Goal: Task Accomplishment & Management: Manage account settings

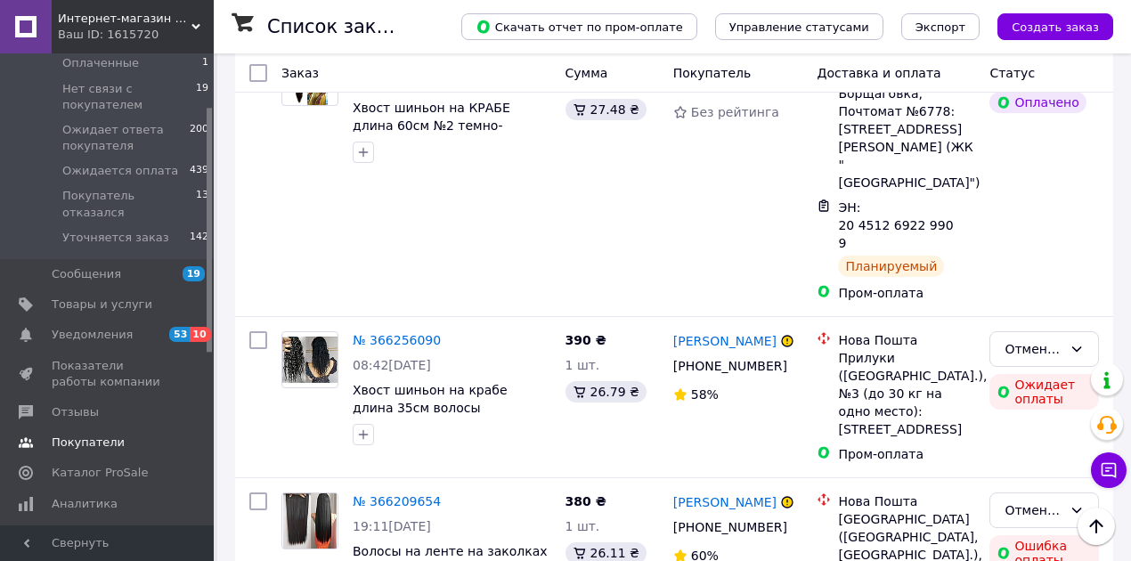
scroll to position [296, 0]
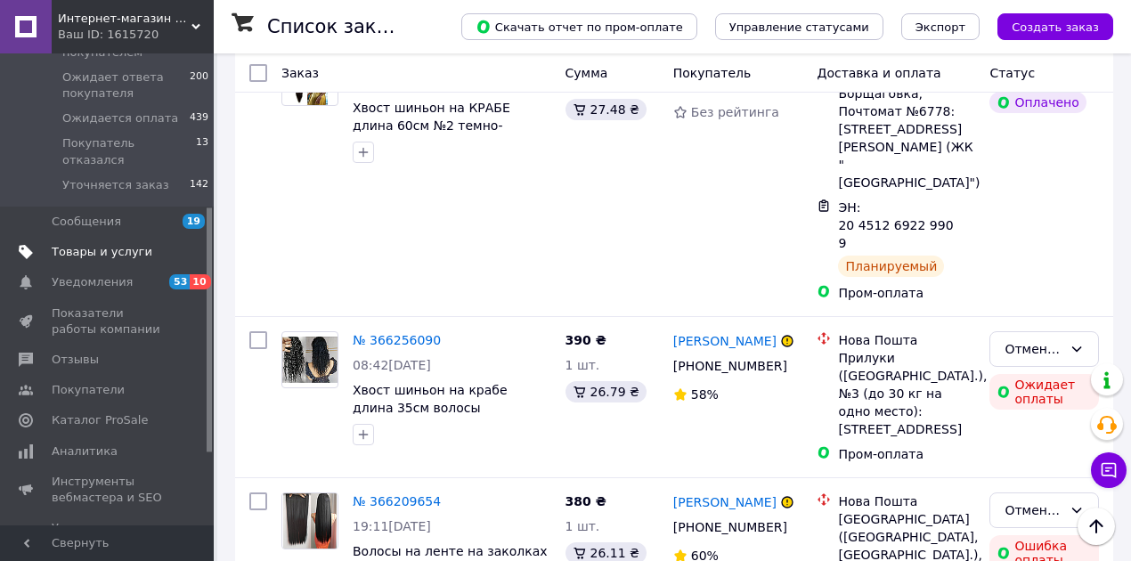
click at [105, 244] on span "Товары и услуги" at bounding box center [102, 252] width 101 height 16
click at [105, 298] on link "Показатели работы компании" at bounding box center [109, 321] width 219 height 46
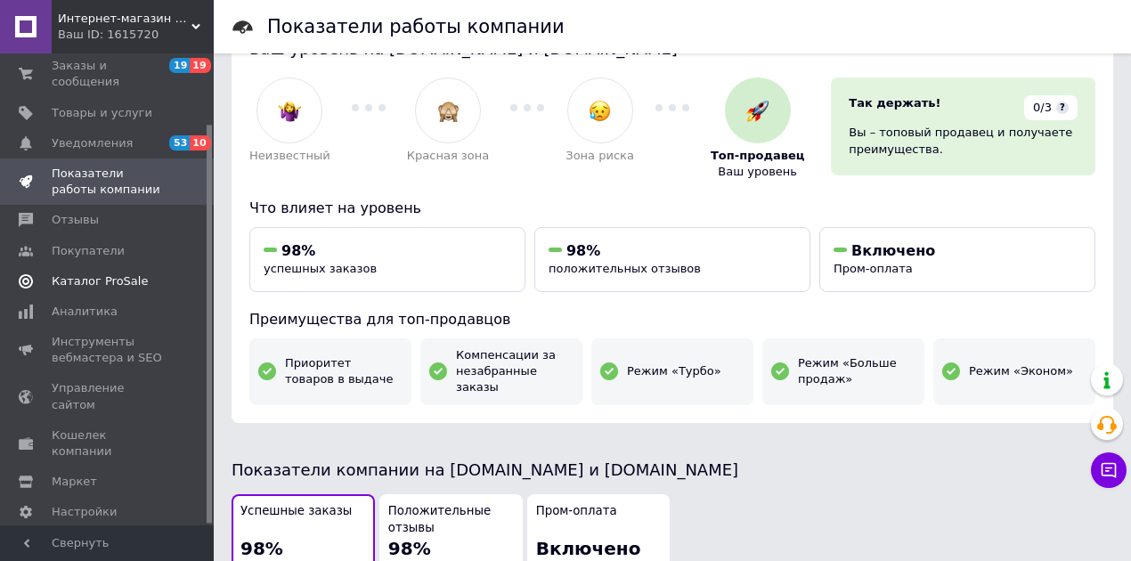
scroll to position [118, 0]
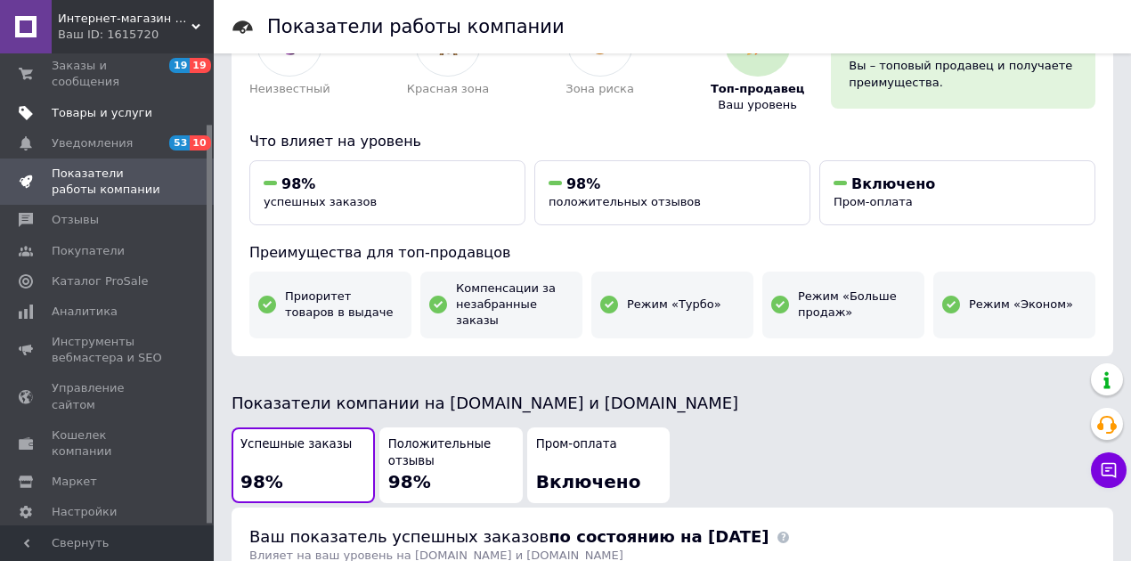
click at [114, 105] on span "Товары и услуги" at bounding box center [102, 113] width 101 height 16
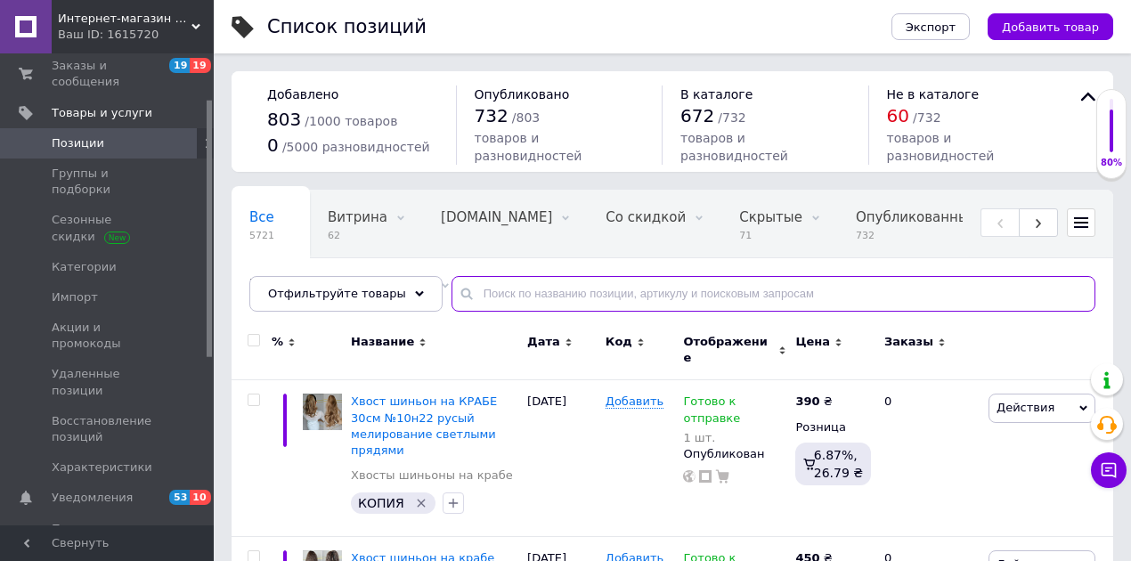
click at [506, 294] on input "text" at bounding box center [773, 294] width 644 height 36
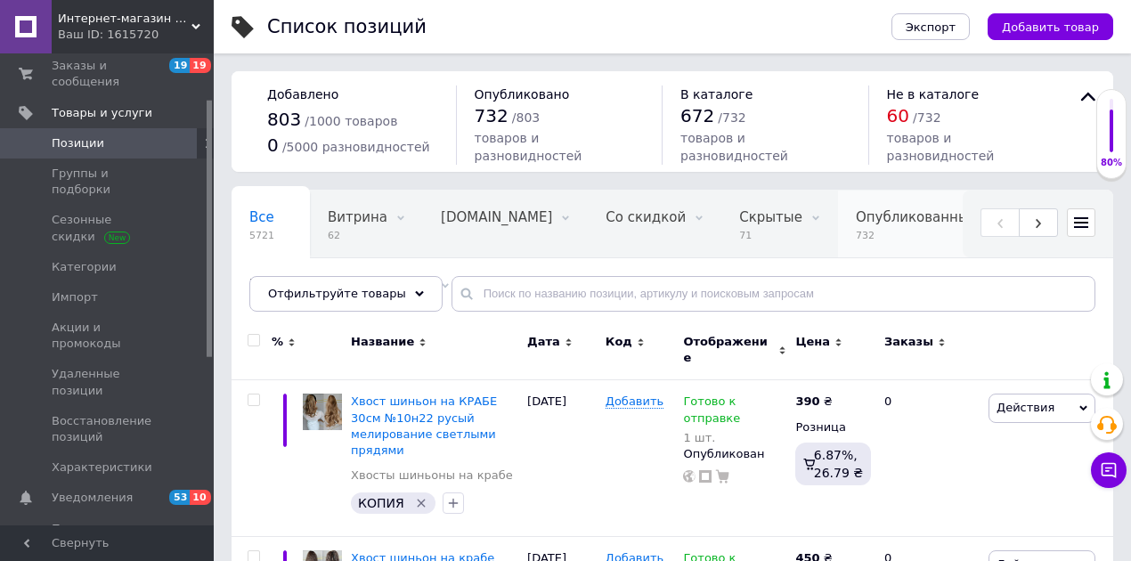
click at [856, 229] on span "732" at bounding box center [916, 235] width 121 height 13
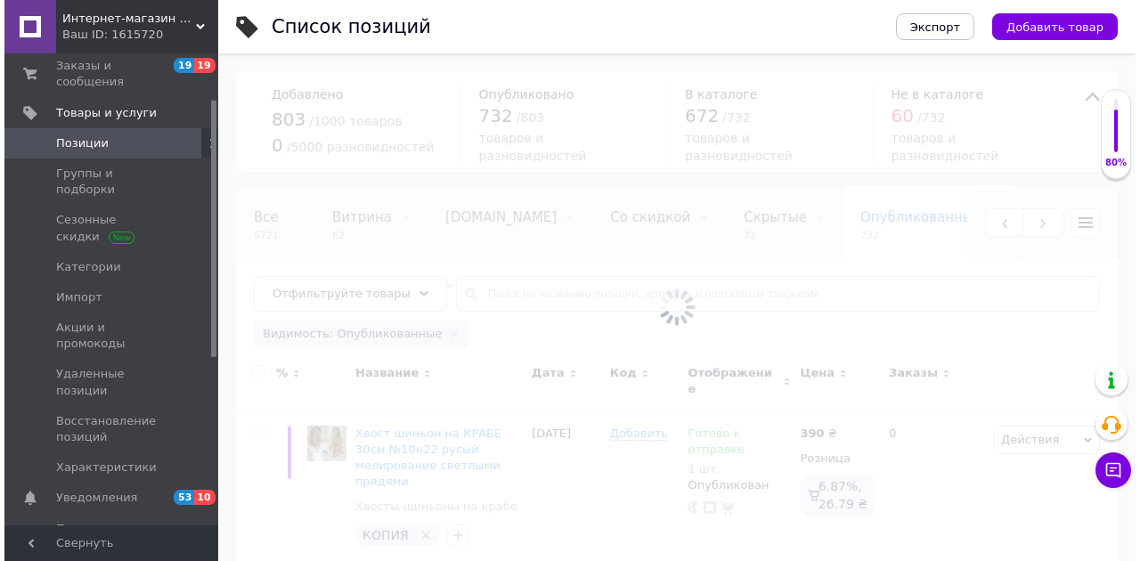
scroll to position [0, 272]
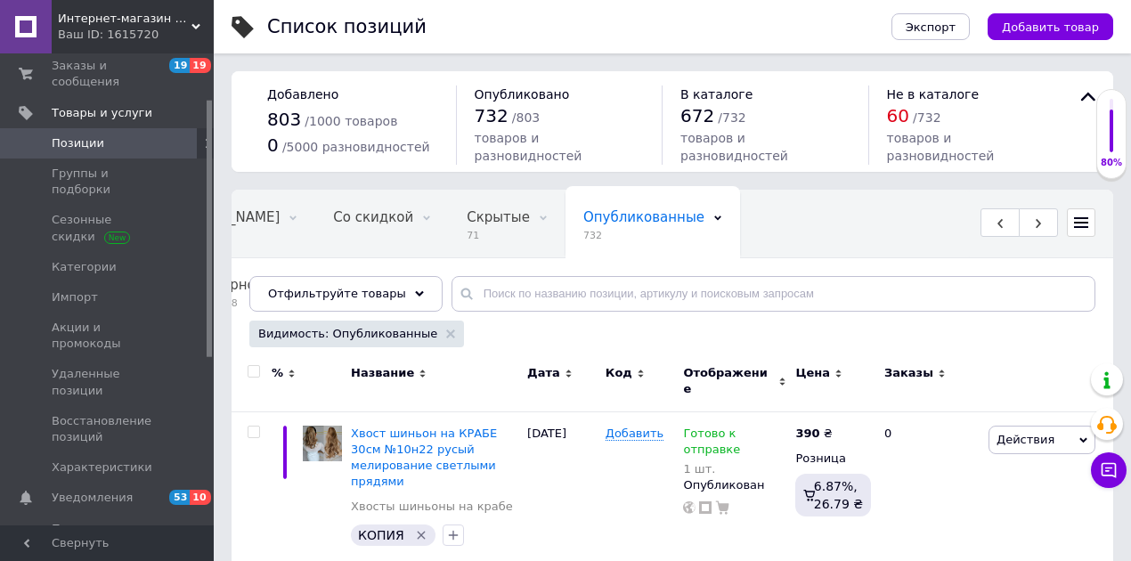
click at [504, 274] on div "Все 5721 Витрина 62 Удалить Редактировать [DOMAIN_NAME] 0 Удалить Редактировать…" at bounding box center [671, 259] width 881 height 147
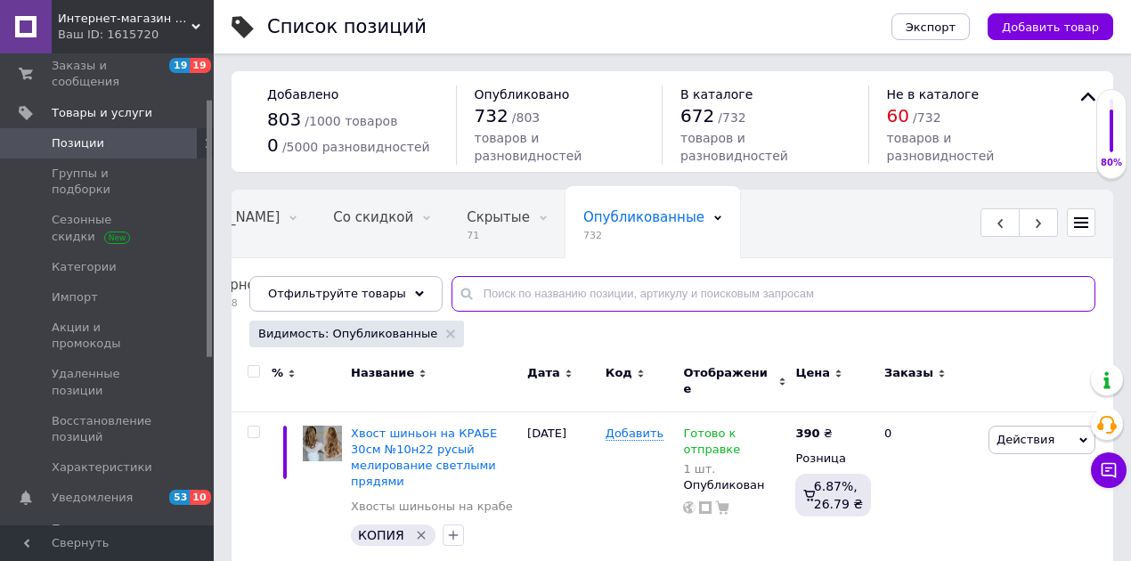
click at [506, 288] on input "text" at bounding box center [773, 294] width 644 height 36
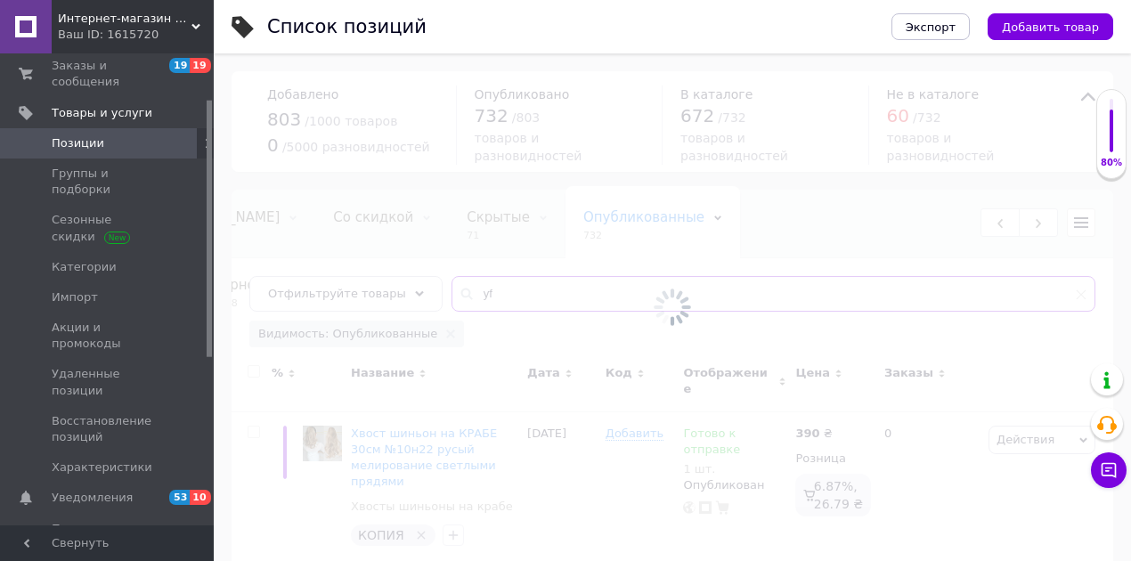
type input "y"
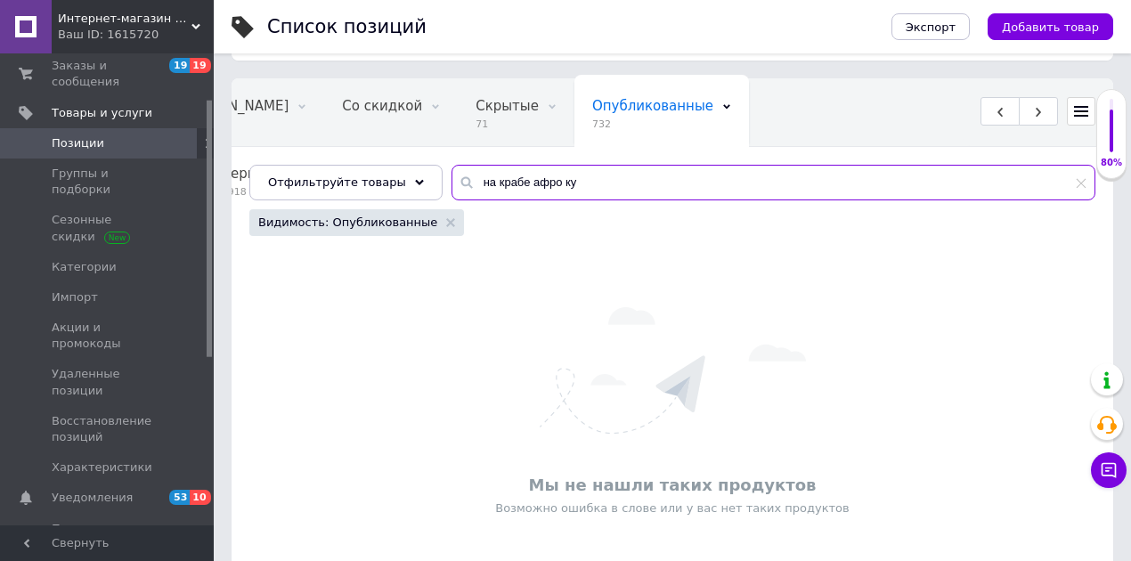
scroll to position [118, 0]
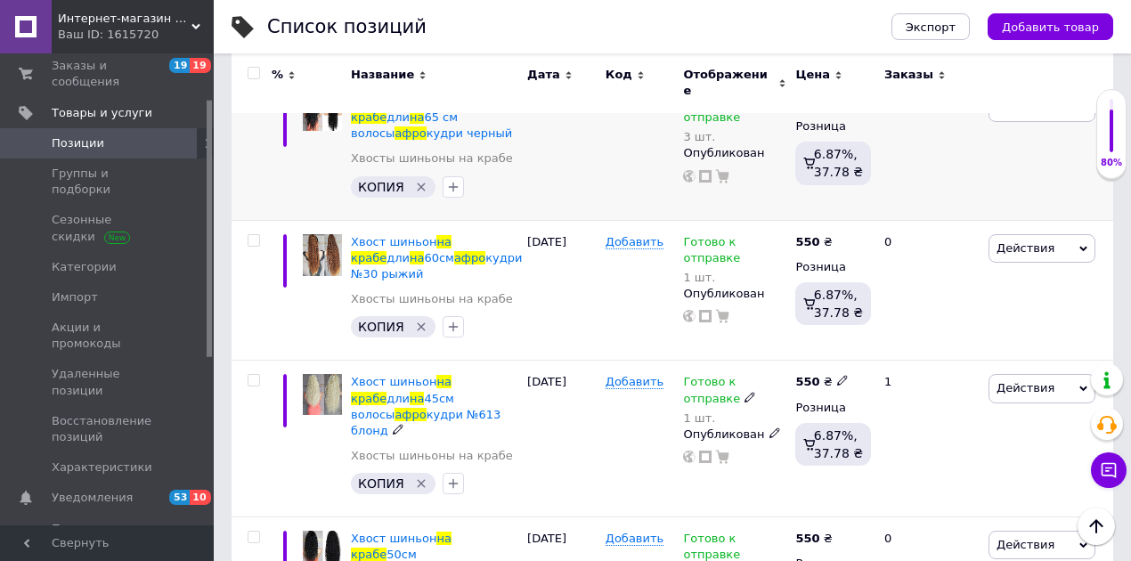
scroll to position [3680, 0]
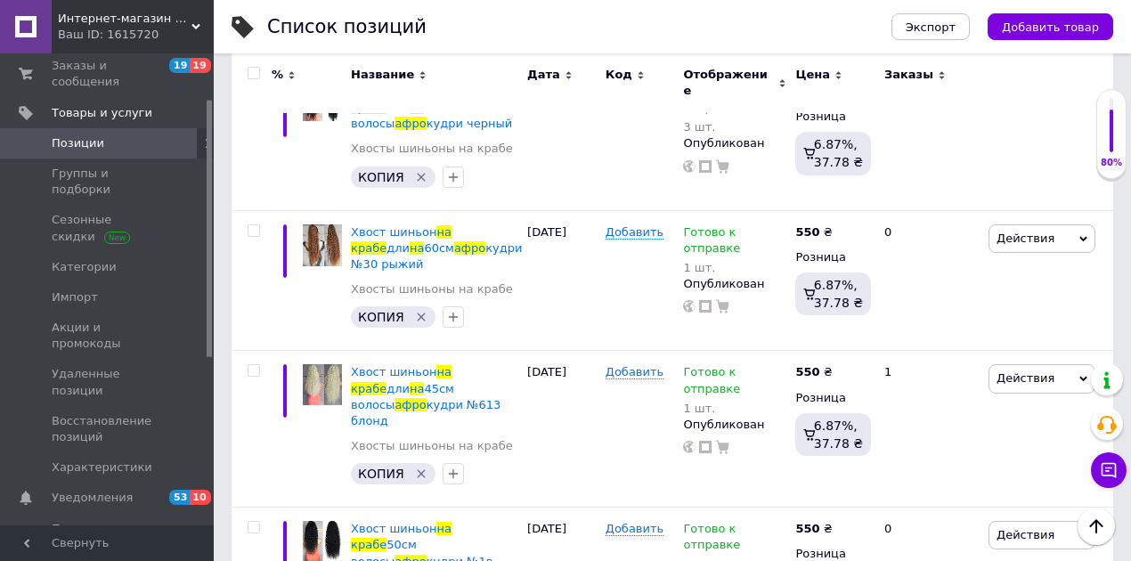
type input "на крабе афро"
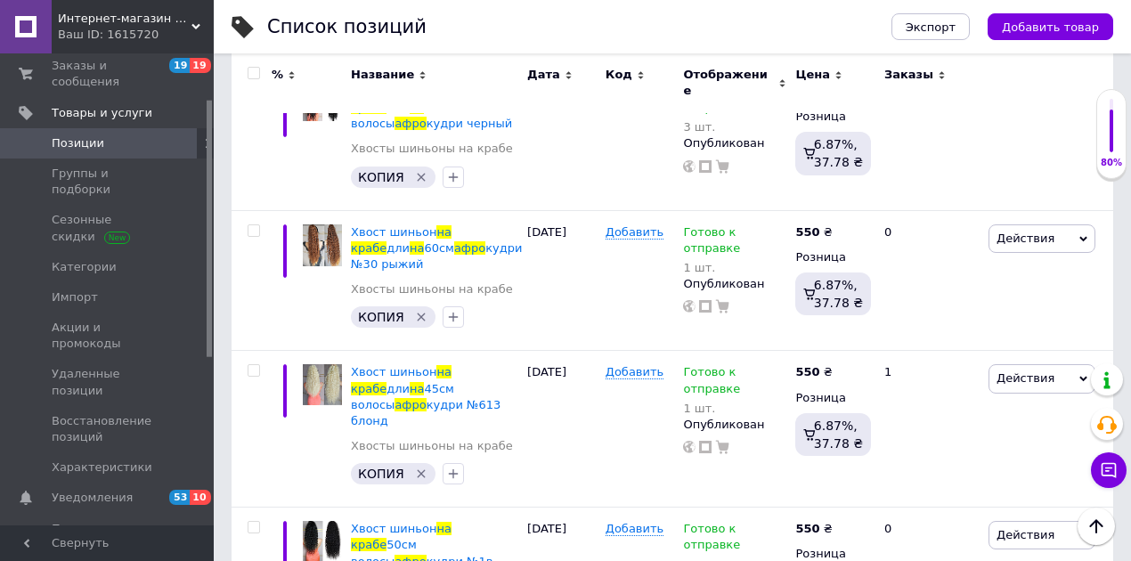
type input "0"
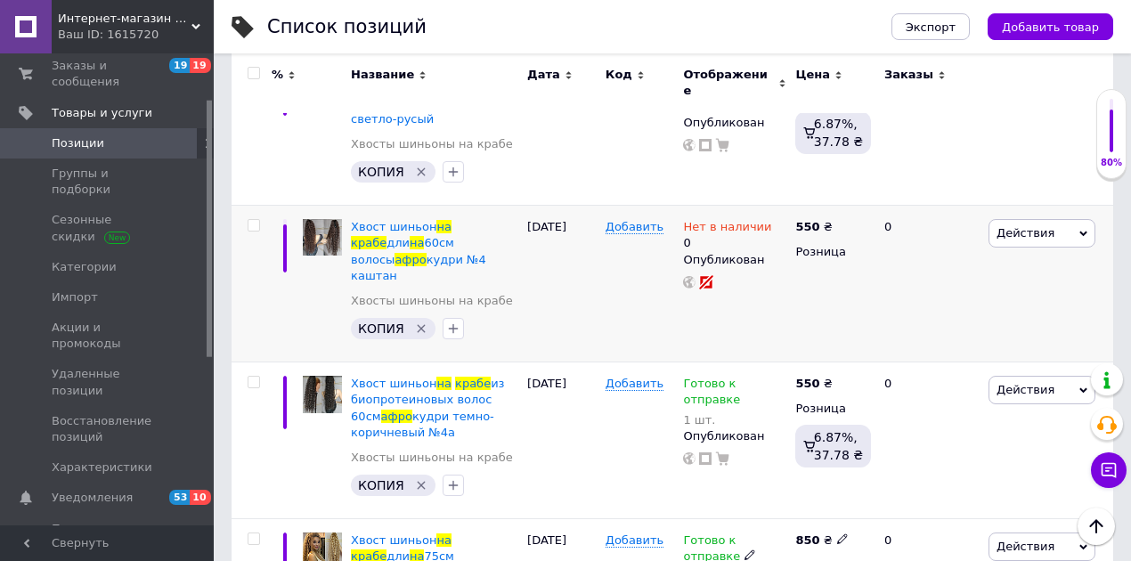
scroll to position [4629, 0]
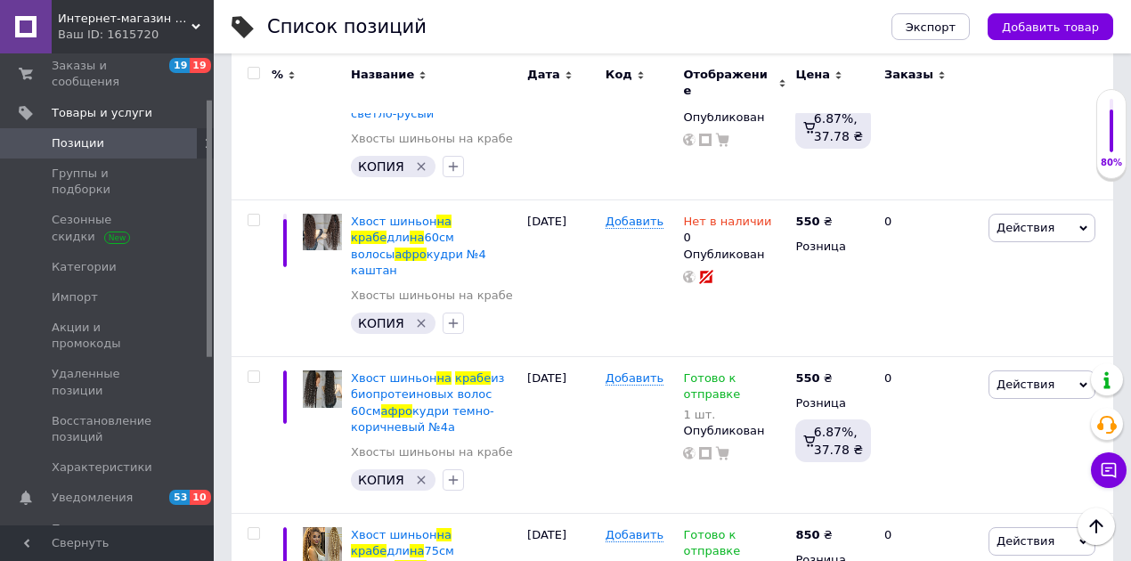
type input "1"
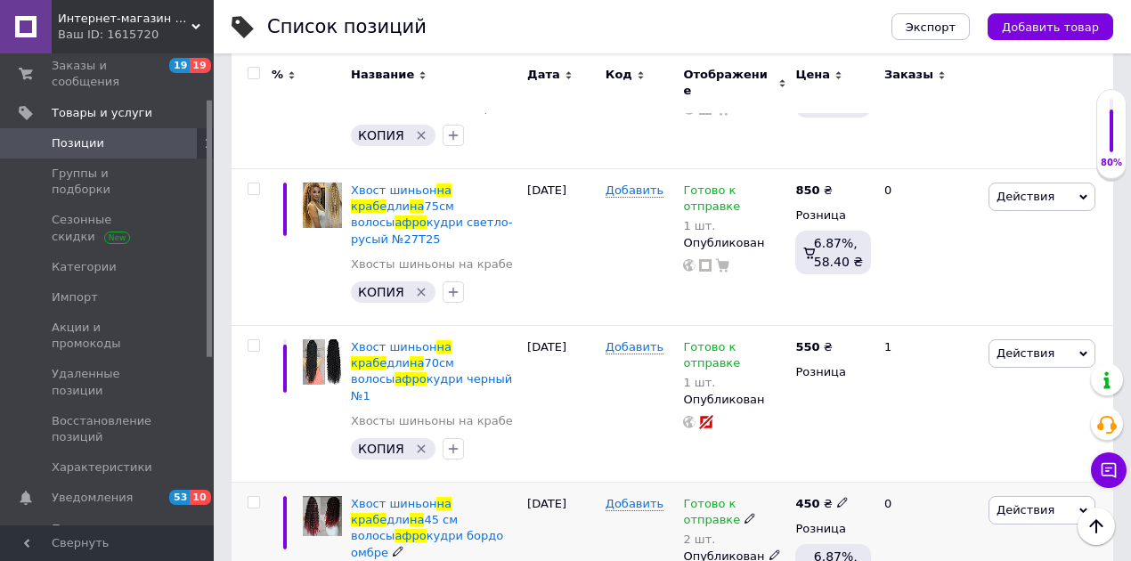
scroll to position [5044, 0]
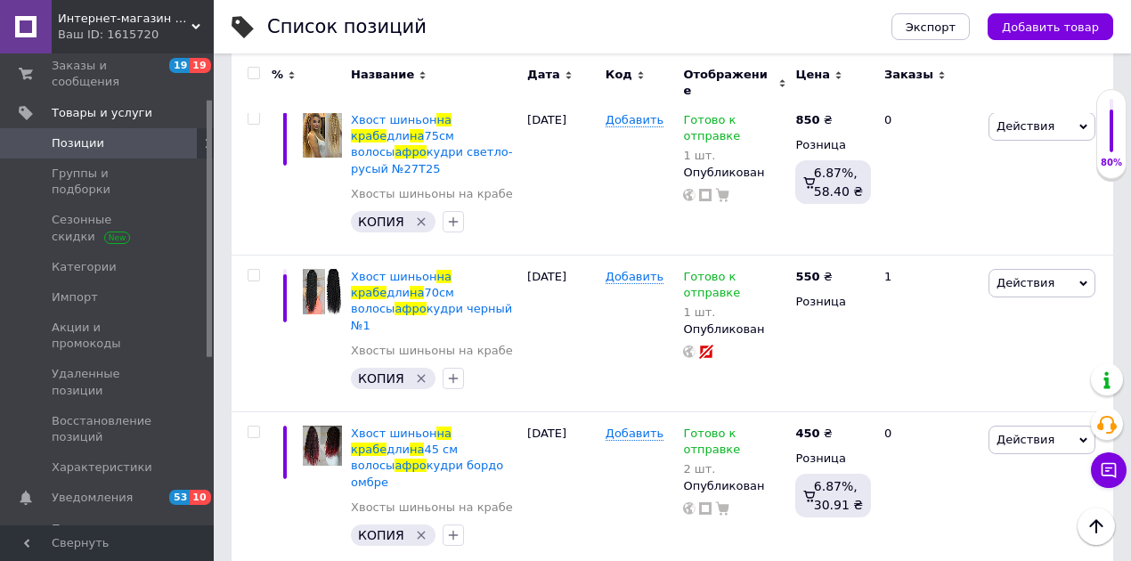
type input "0"
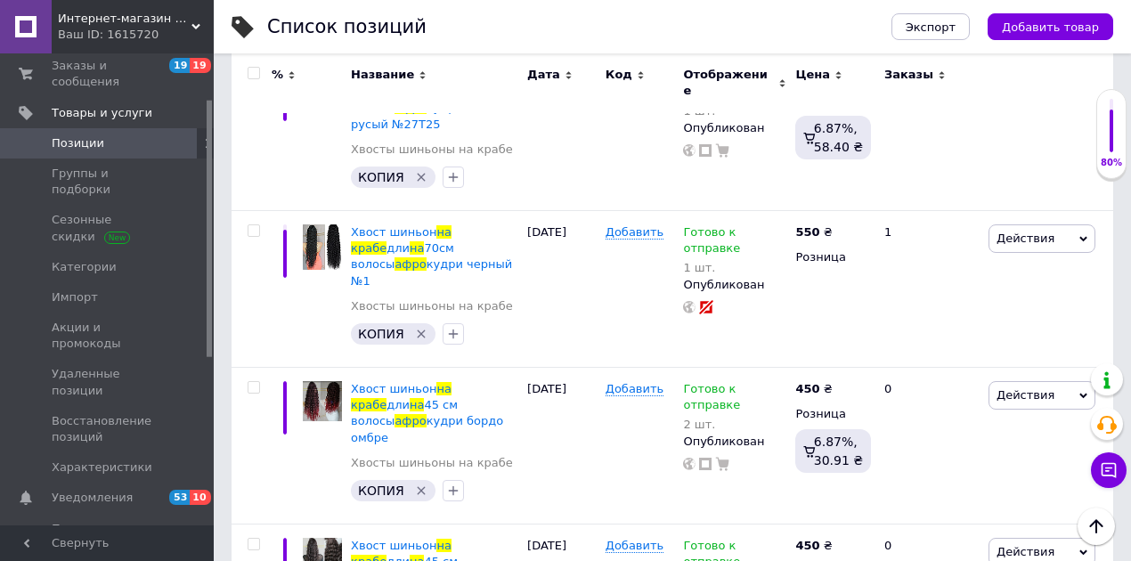
scroll to position [5194, 0]
